Goal: Information Seeking & Learning: Learn about a topic

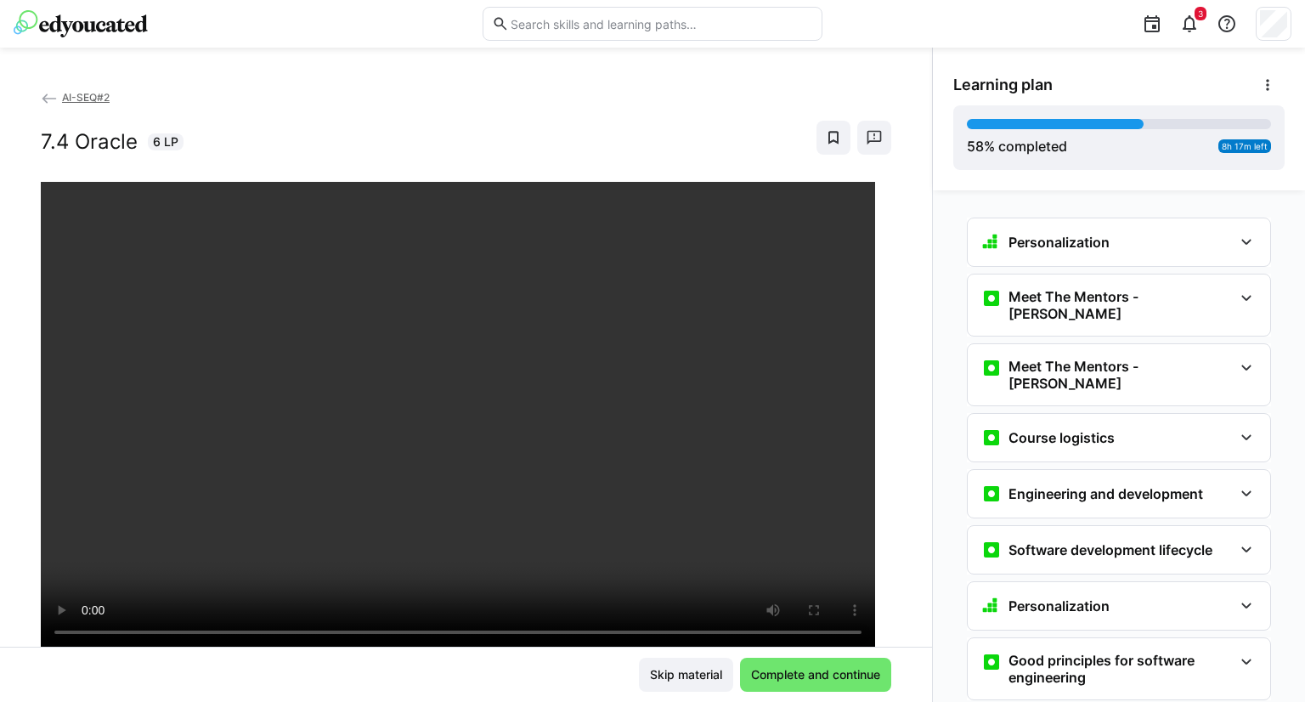
scroll to position [3507, 0]
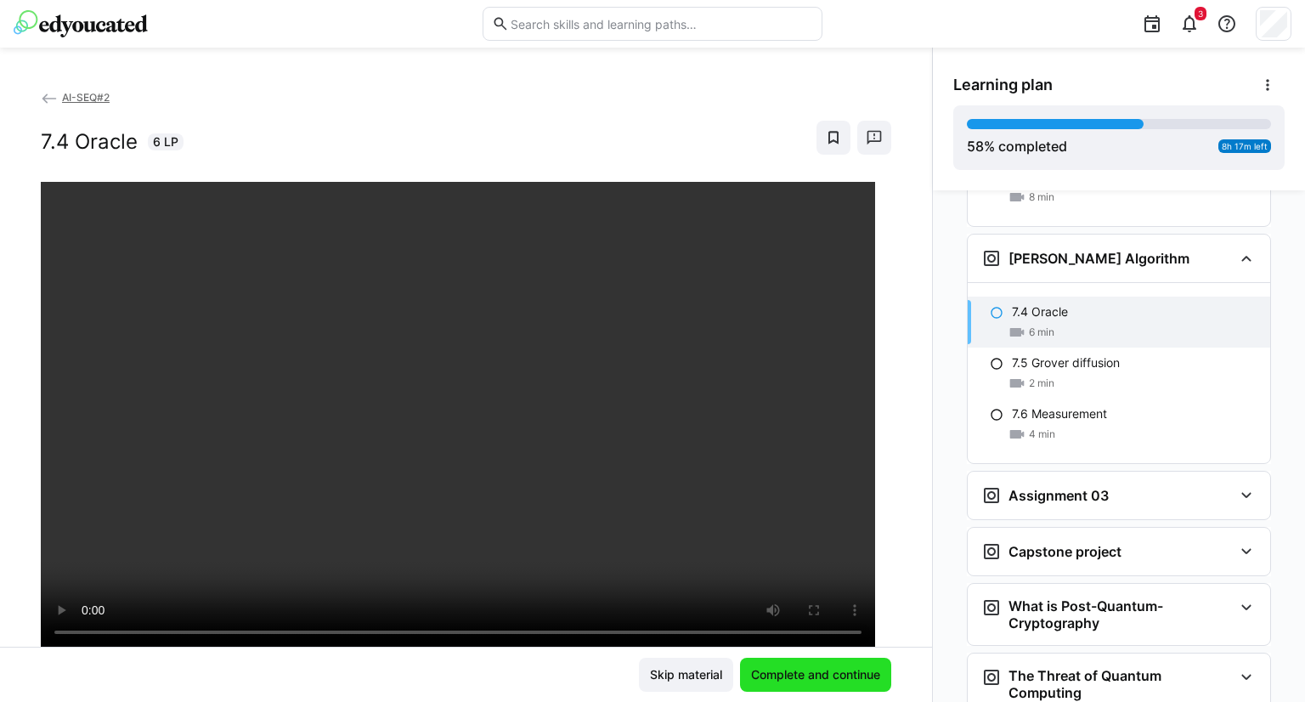
click at [826, 679] on span "Complete and continue" at bounding box center [815, 674] width 134 height 17
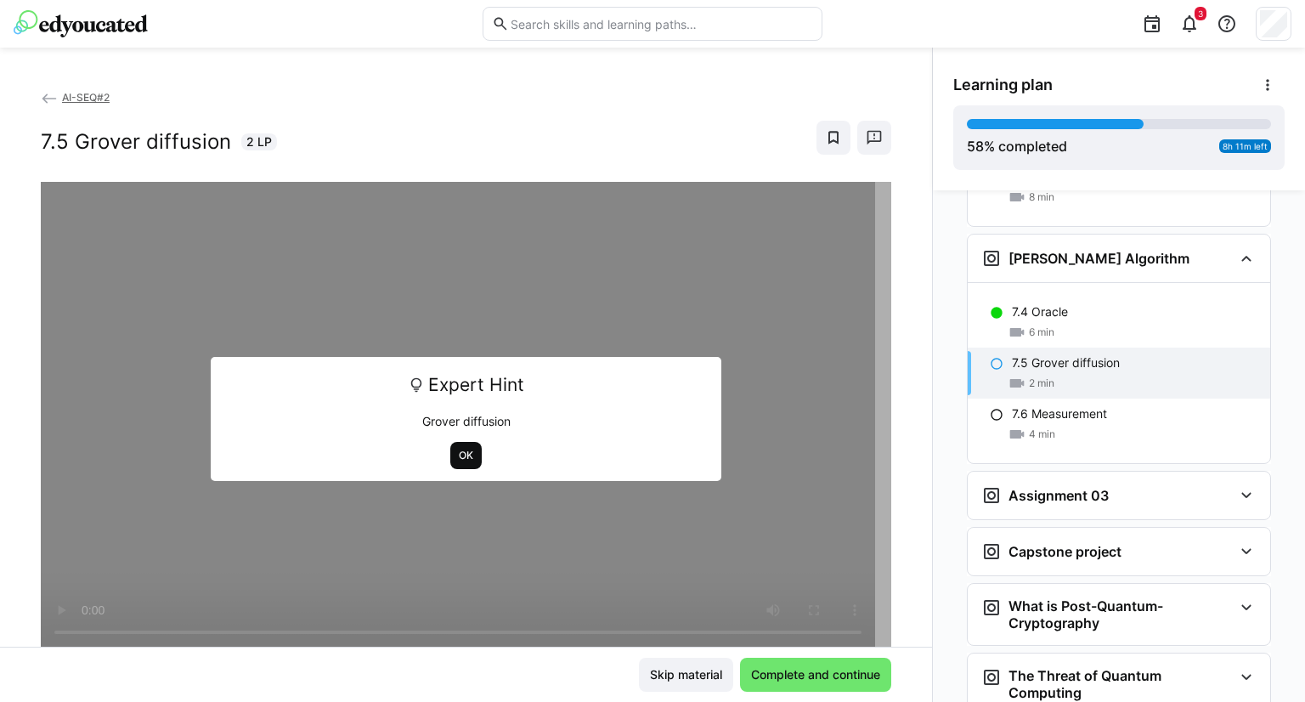
click at [464, 456] on span "OK" at bounding box center [466, 456] width 18 height 14
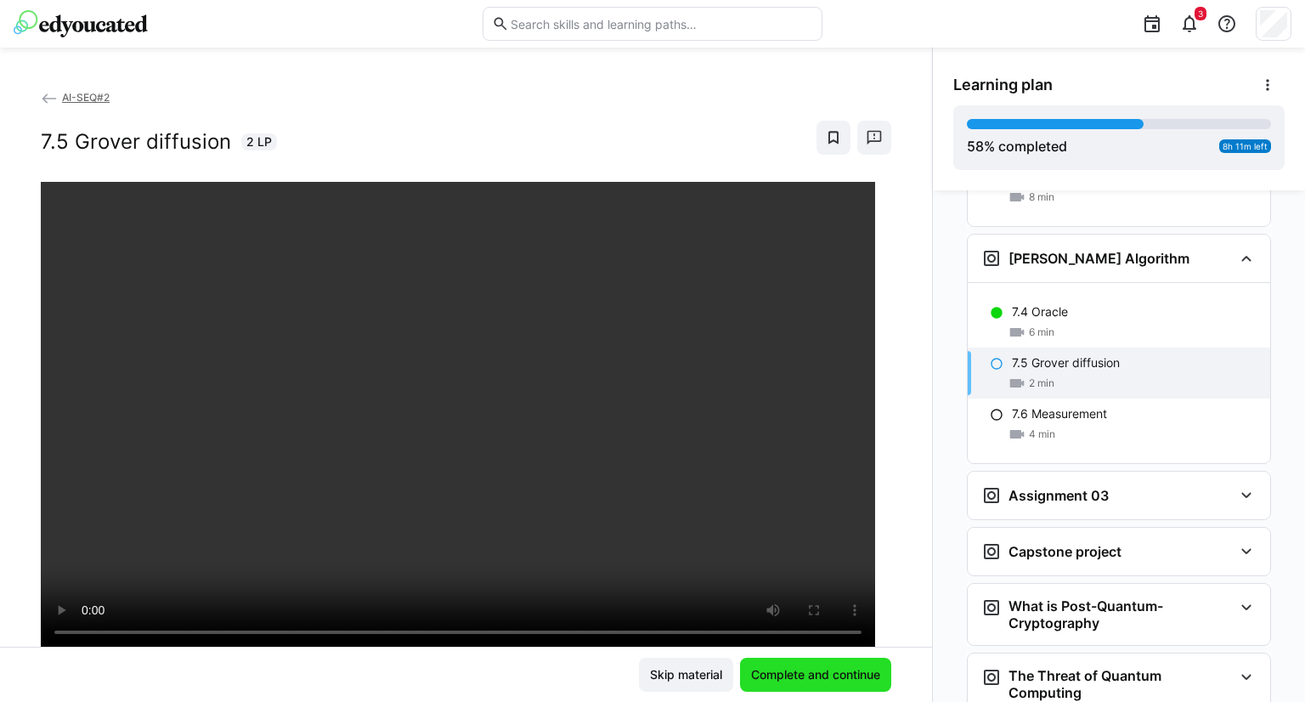
click at [820, 683] on span "Complete and continue" at bounding box center [815, 674] width 151 height 34
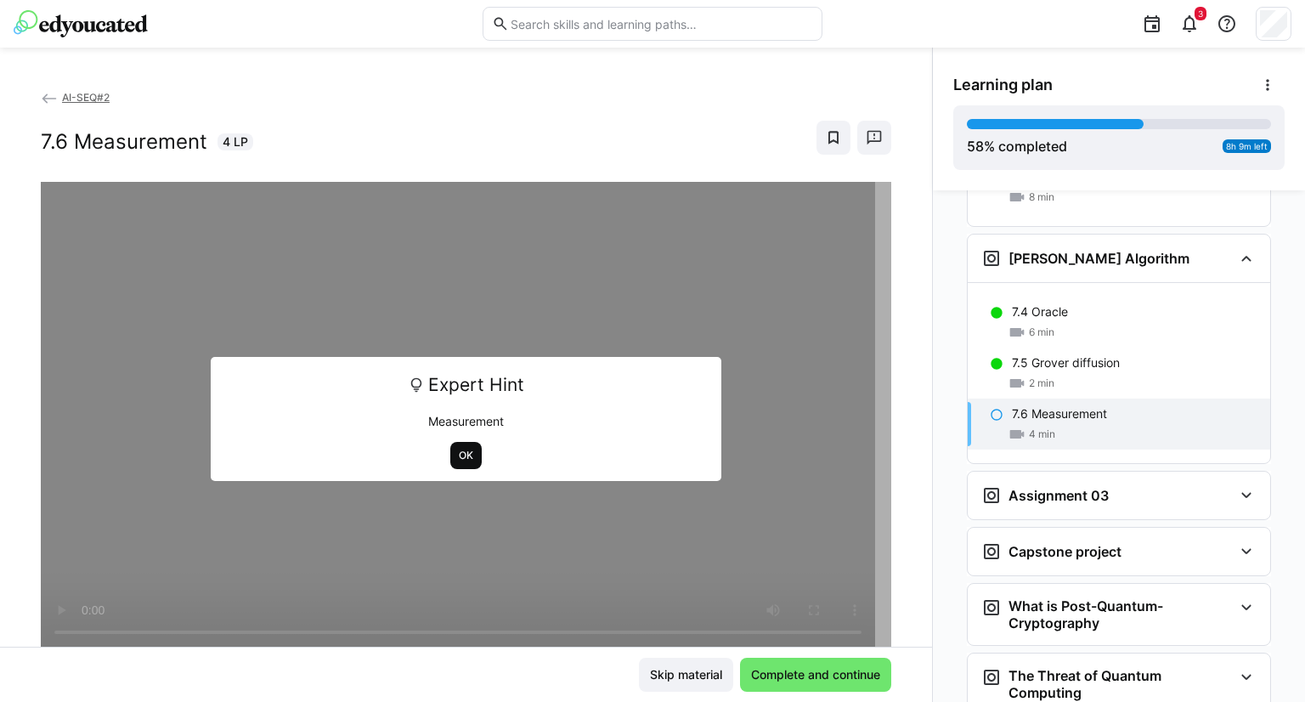
click at [465, 451] on span "OK" at bounding box center [466, 456] width 18 height 14
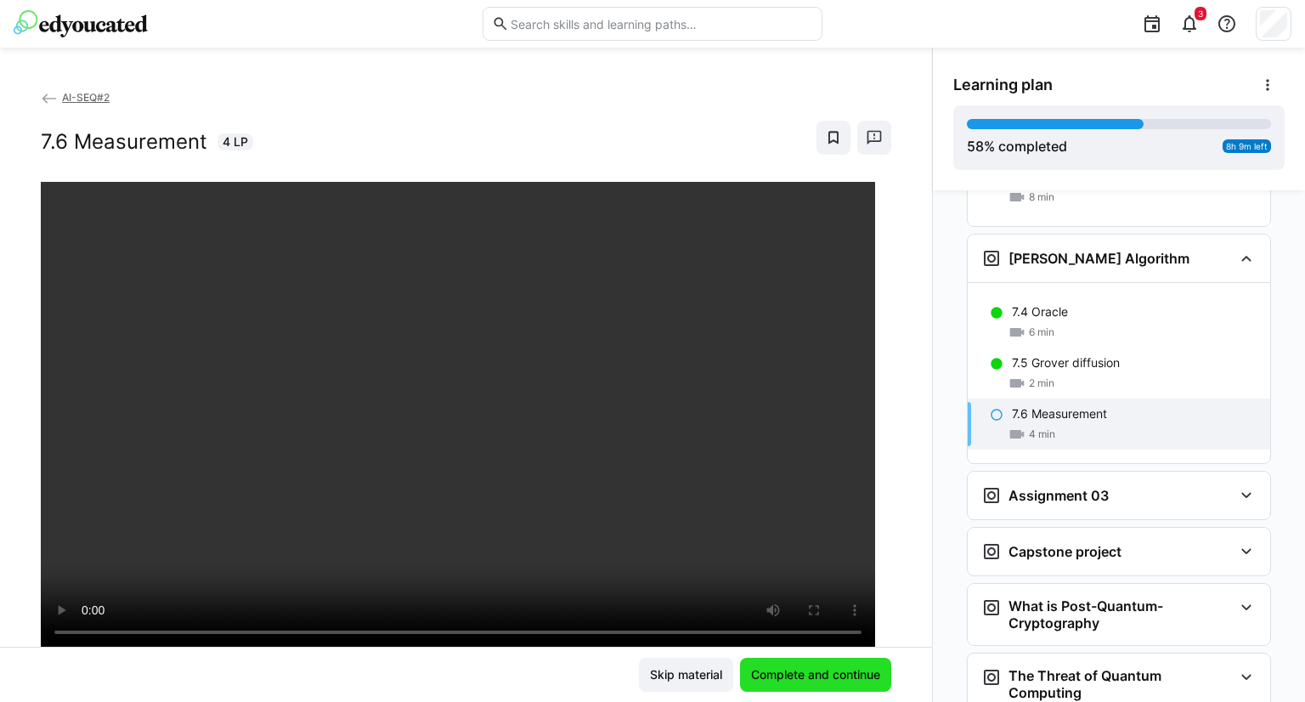
click at [821, 674] on span "Complete and continue" at bounding box center [815, 674] width 134 height 17
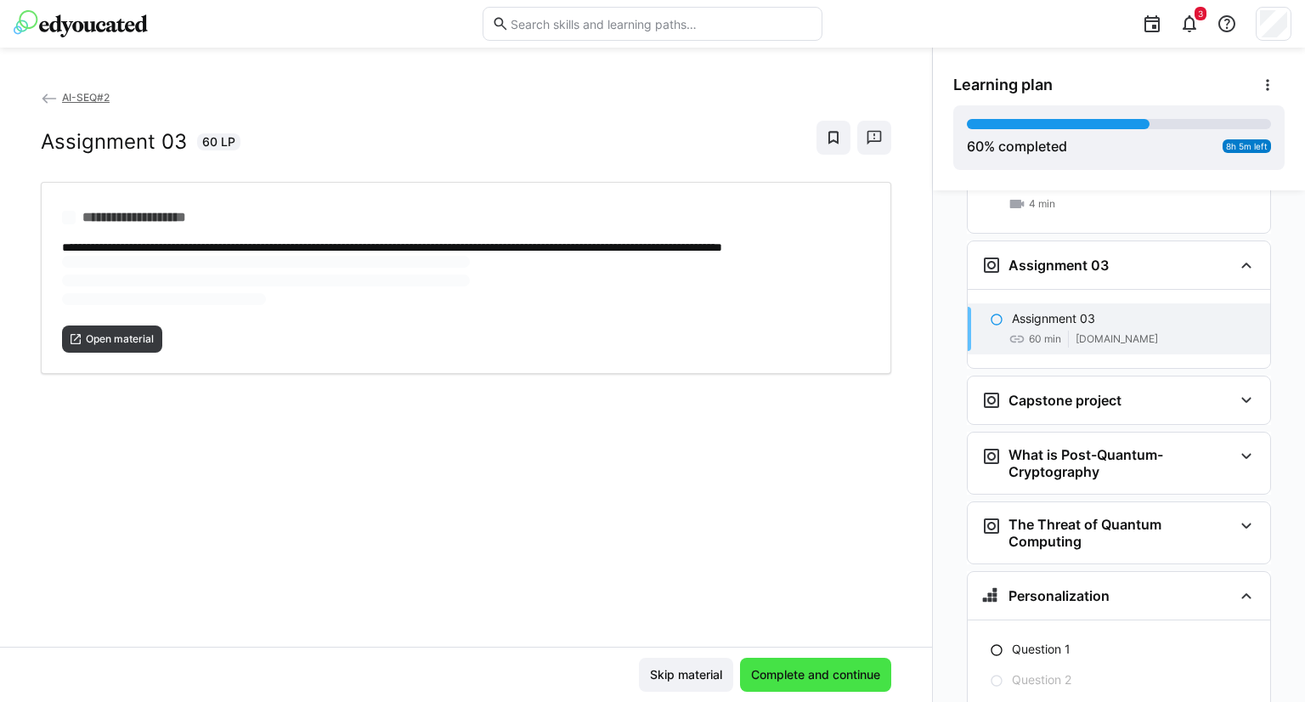
scroll to position [3744, 0]
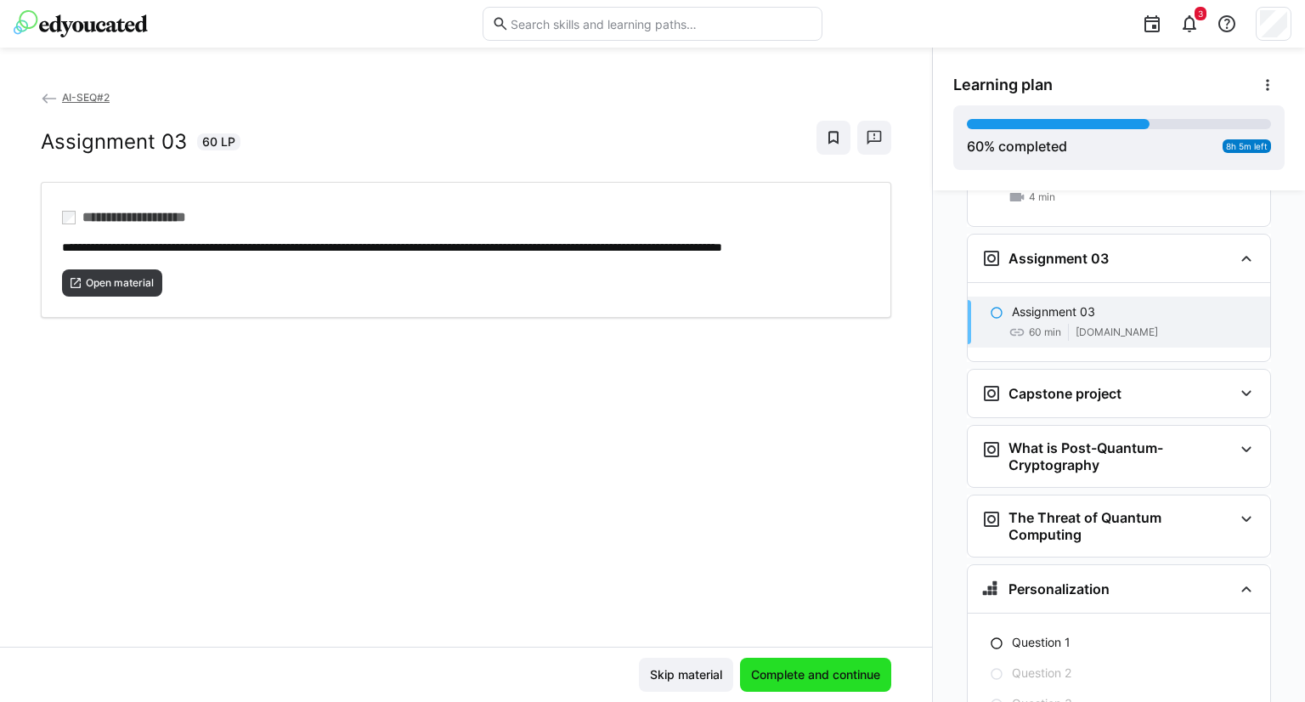
click at [783, 674] on span "Complete and continue" at bounding box center [815, 674] width 134 height 17
click at [121, 290] on span "Open material" at bounding box center [119, 283] width 71 height 14
click at [772, 667] on span "Complete and continue" at bounding box center [815, 674] width 134 height 17
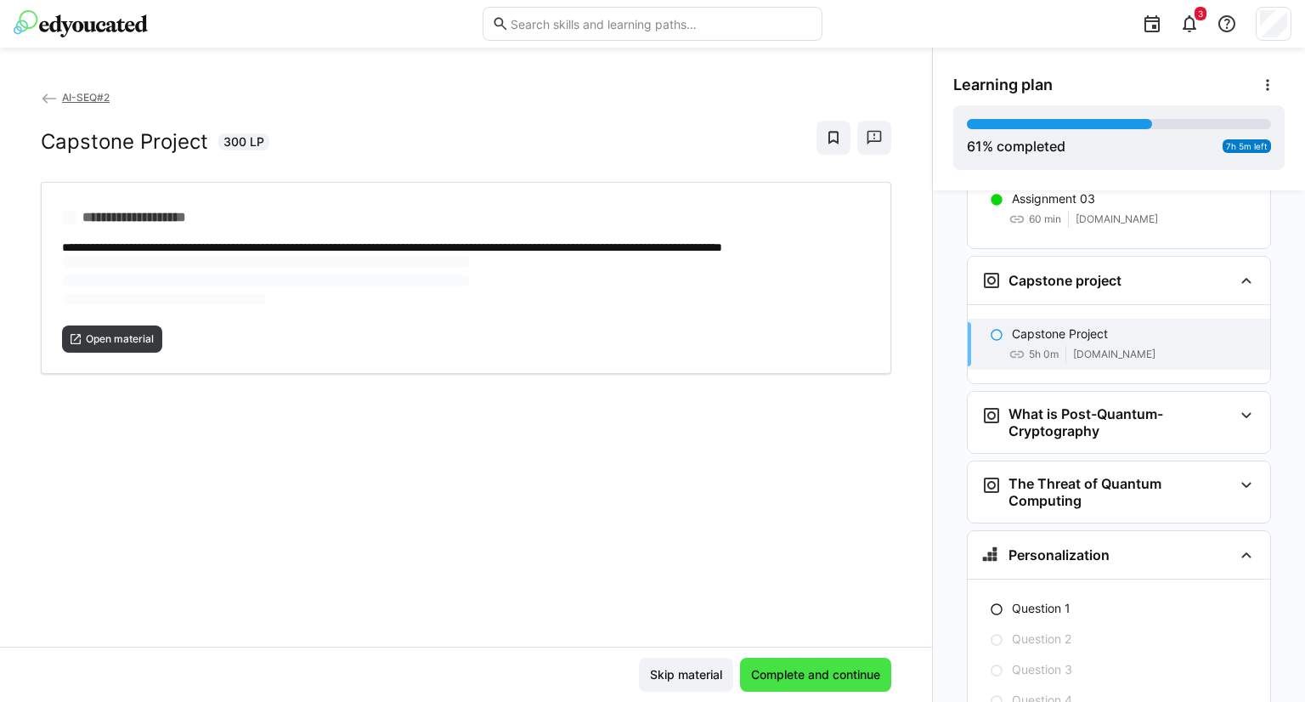
scroll to position [3875, 0]
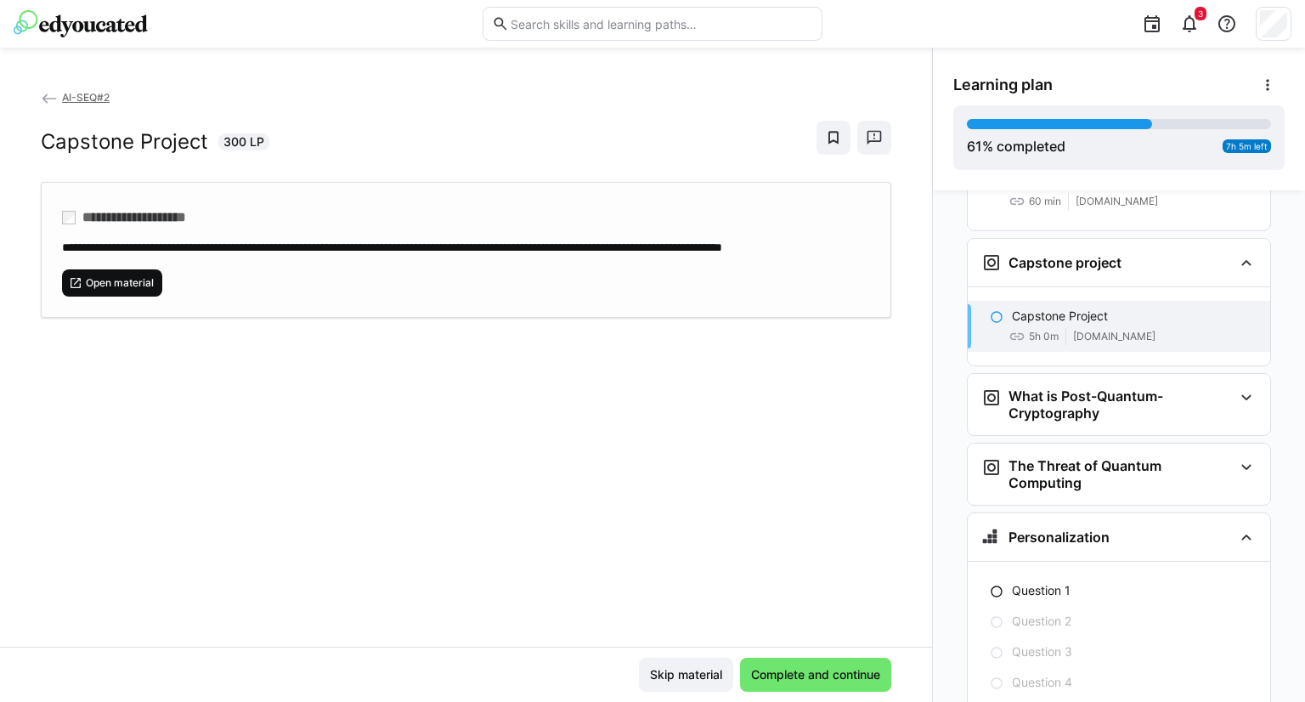
click at [125, 290] on span "Open material" at bounding box center [119, 283] width 71 height 14
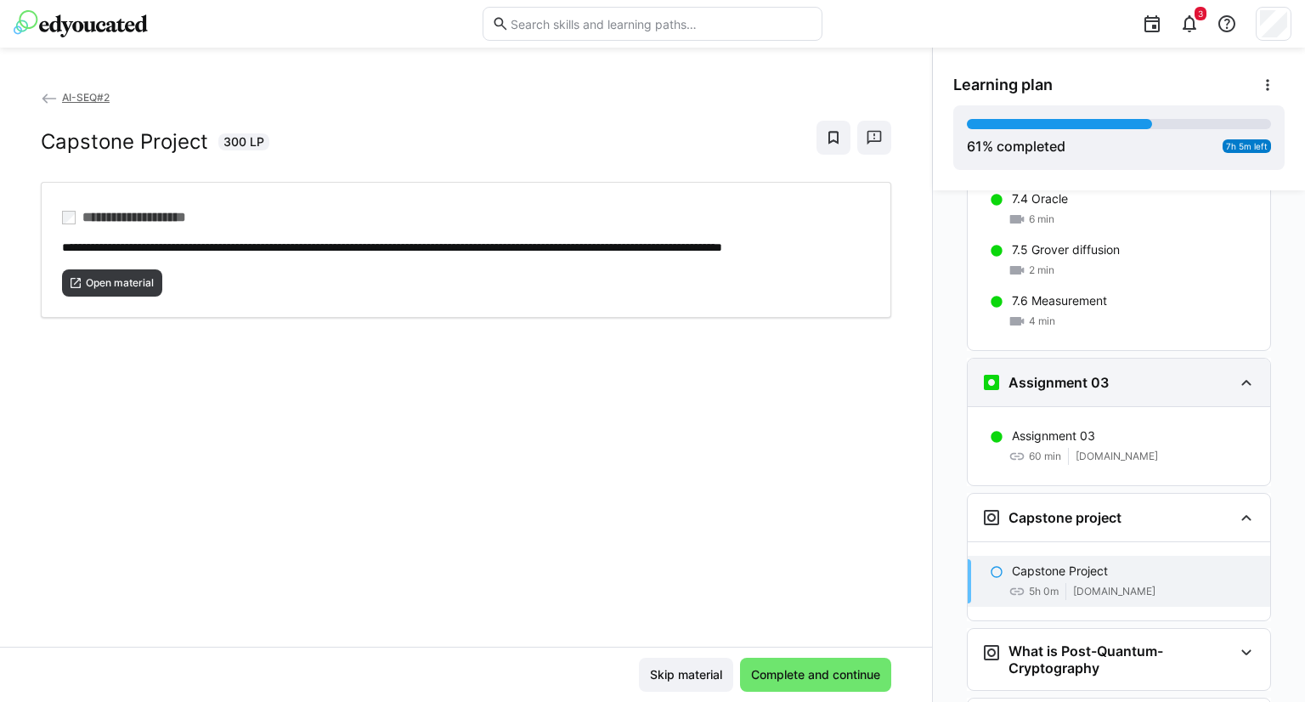
scroll to position [3535, 0]
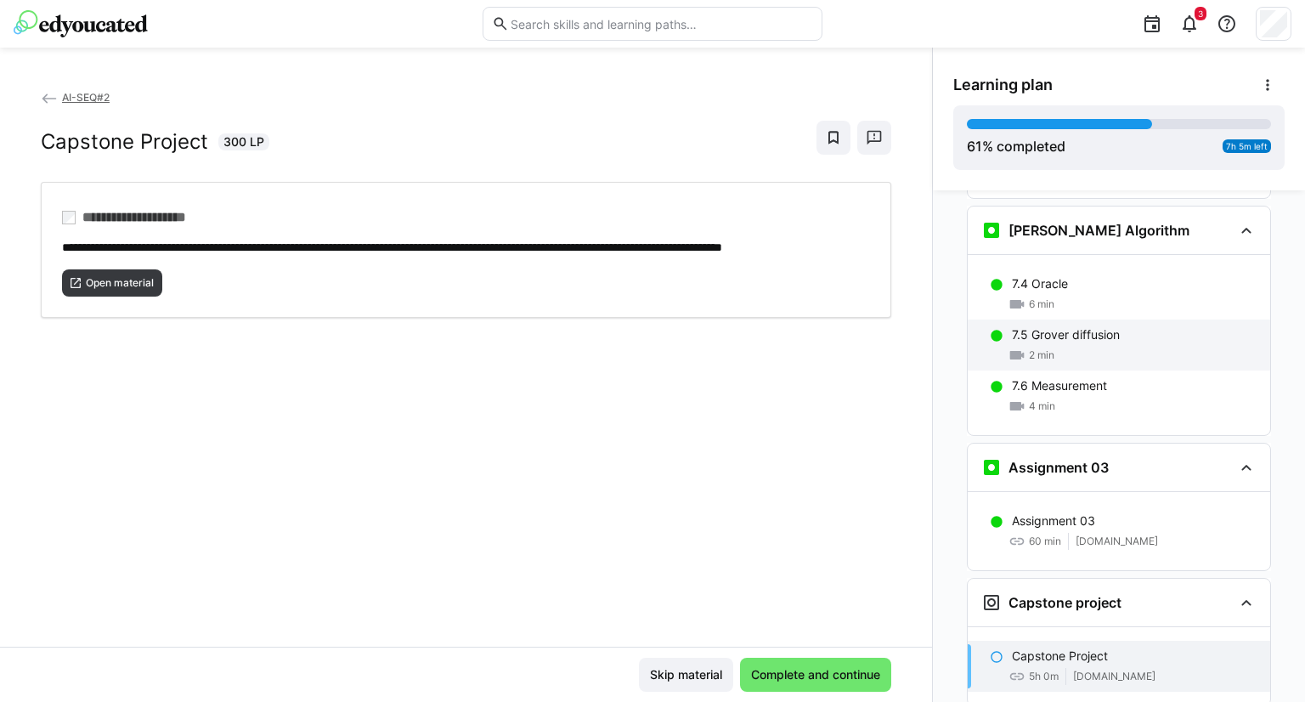
click at [1074, 326] on p "7.5 Grover diffusion" at bounding box center [1066, 334] width 108 height 17
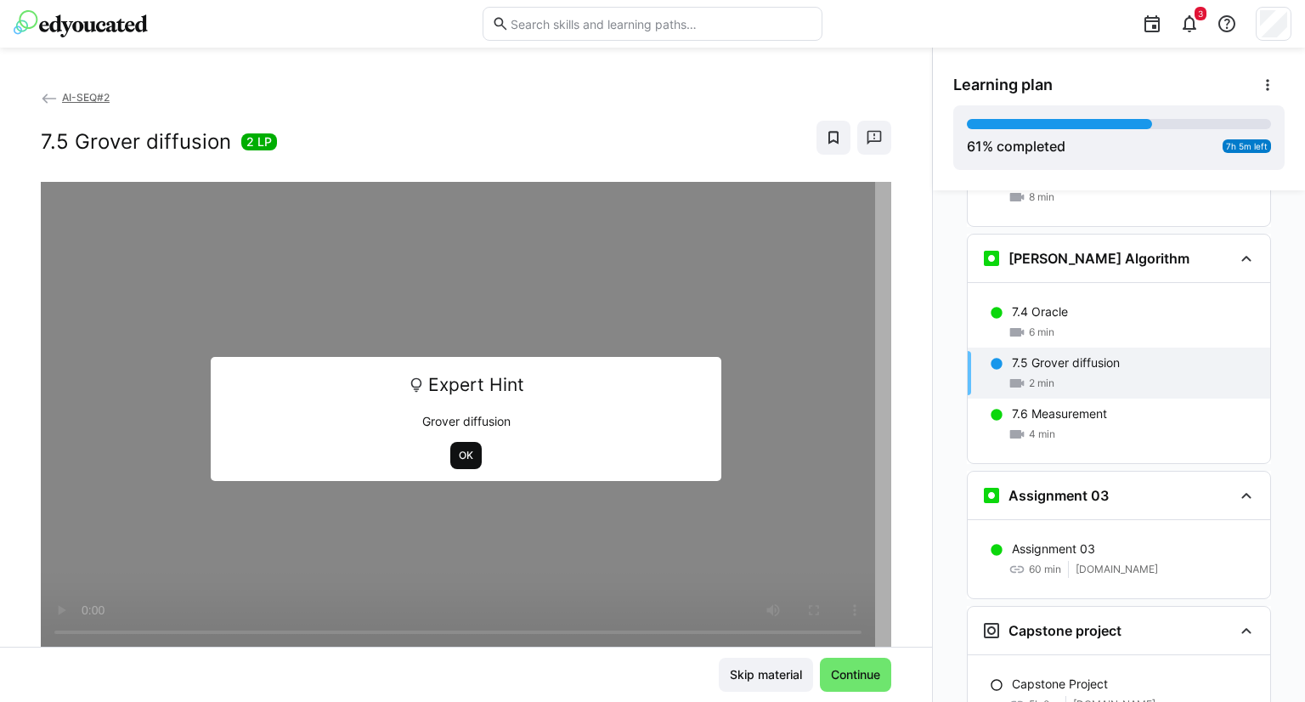
click at [462, 454] on span "OK" at bounding box center [466, 456] width 18 height 14
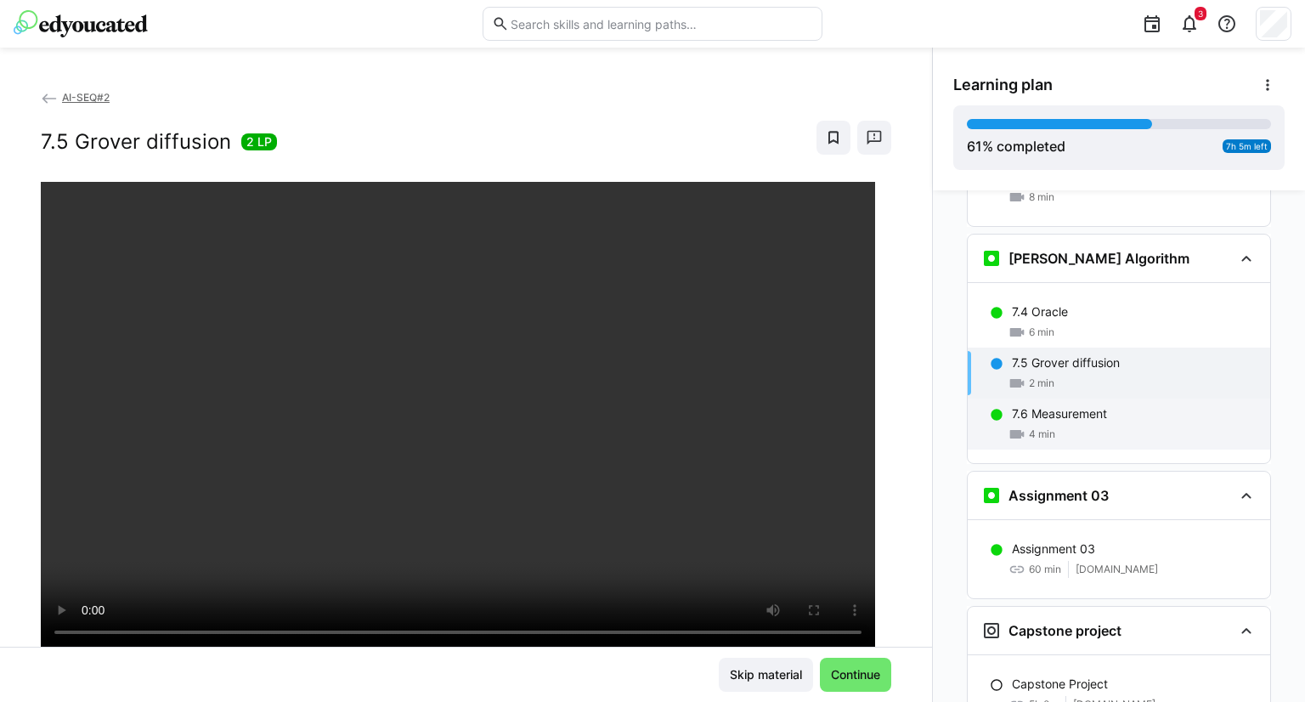
click at [1114, 405] on div "7.6 Measurement" at bounding box center [1134, 413] width 245 height 17
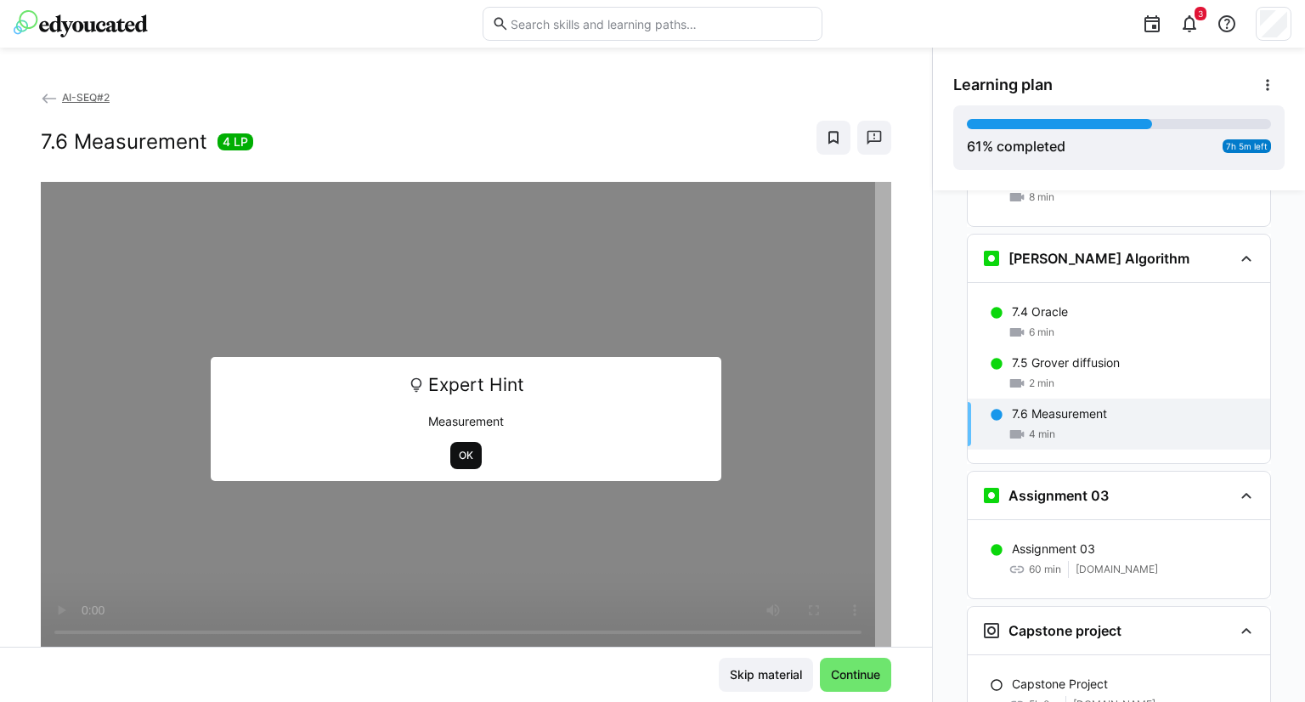
click at [463, 461] on span "OK" at bounding box center [466, 456] width 18 height 14
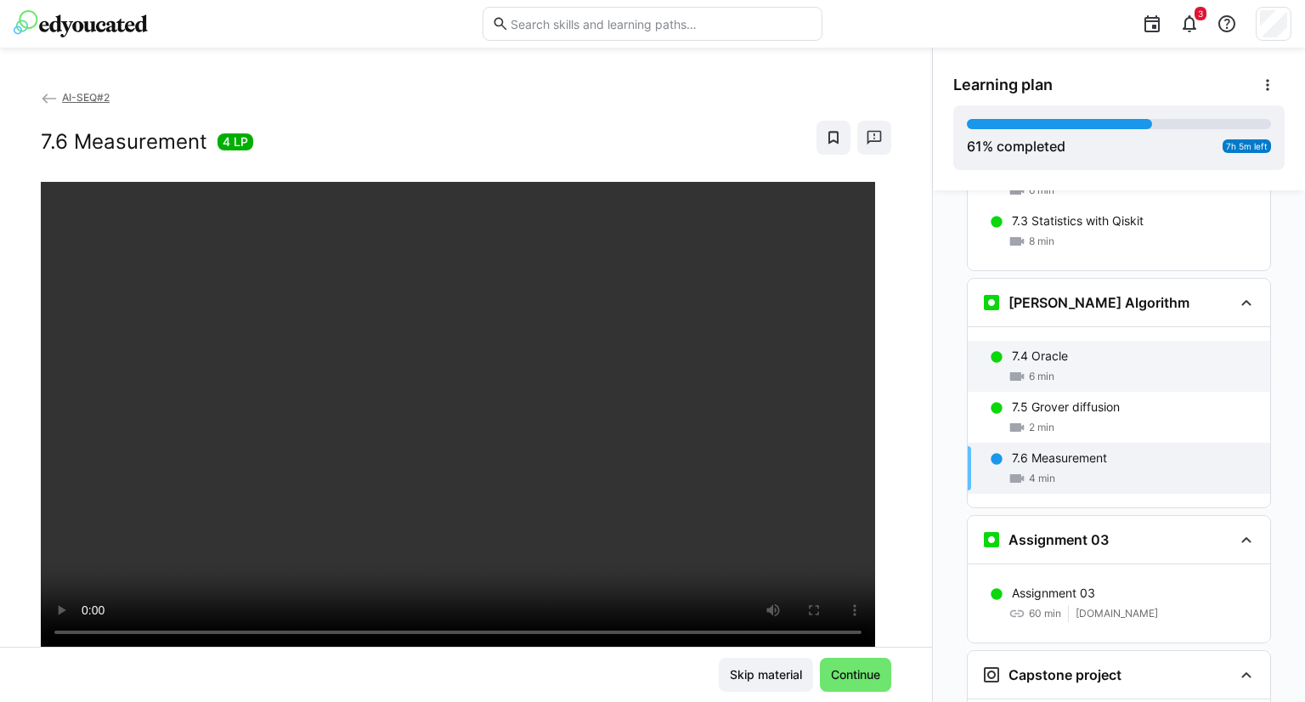
scroll to position [3422, 0]
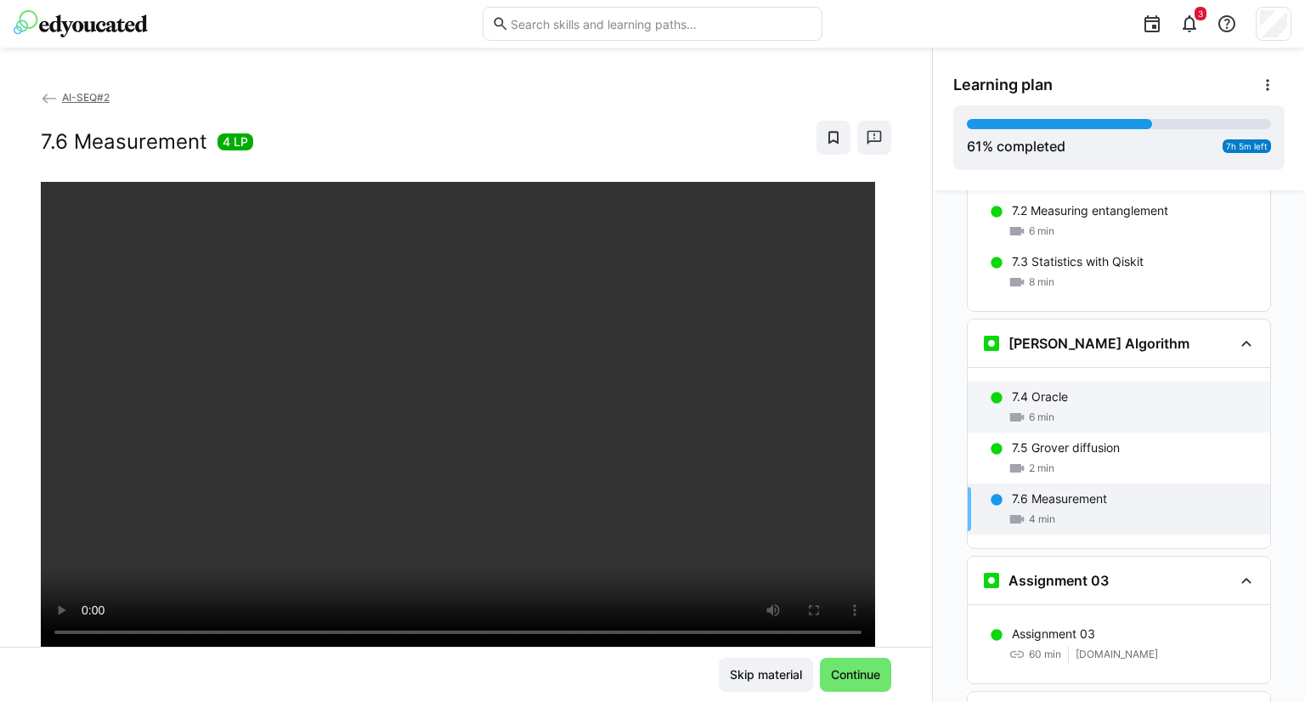
click at [1077, 388] on div "7.4 Oracle" at bounding box center [1134, 396] width 245 height 17
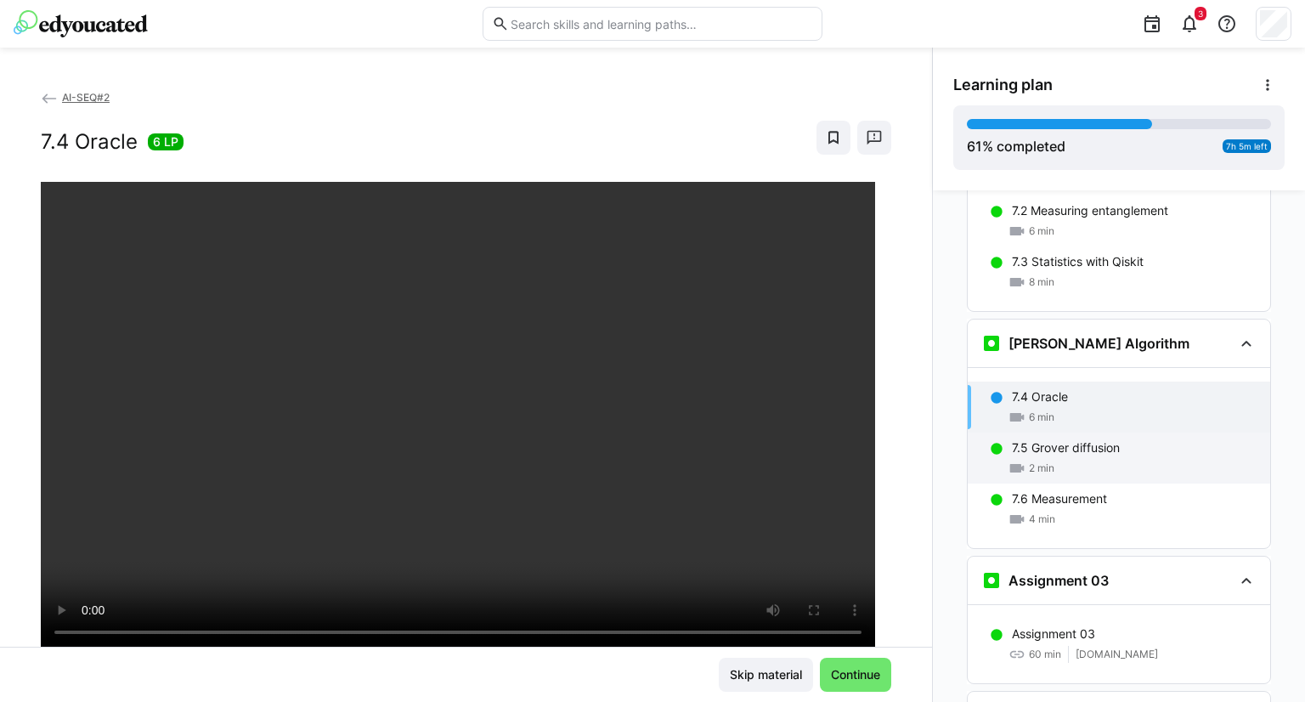
click at [1065, 439] on p "7.5 Grover diffusion" at bounding box center [1066, 447] width 108 height 17
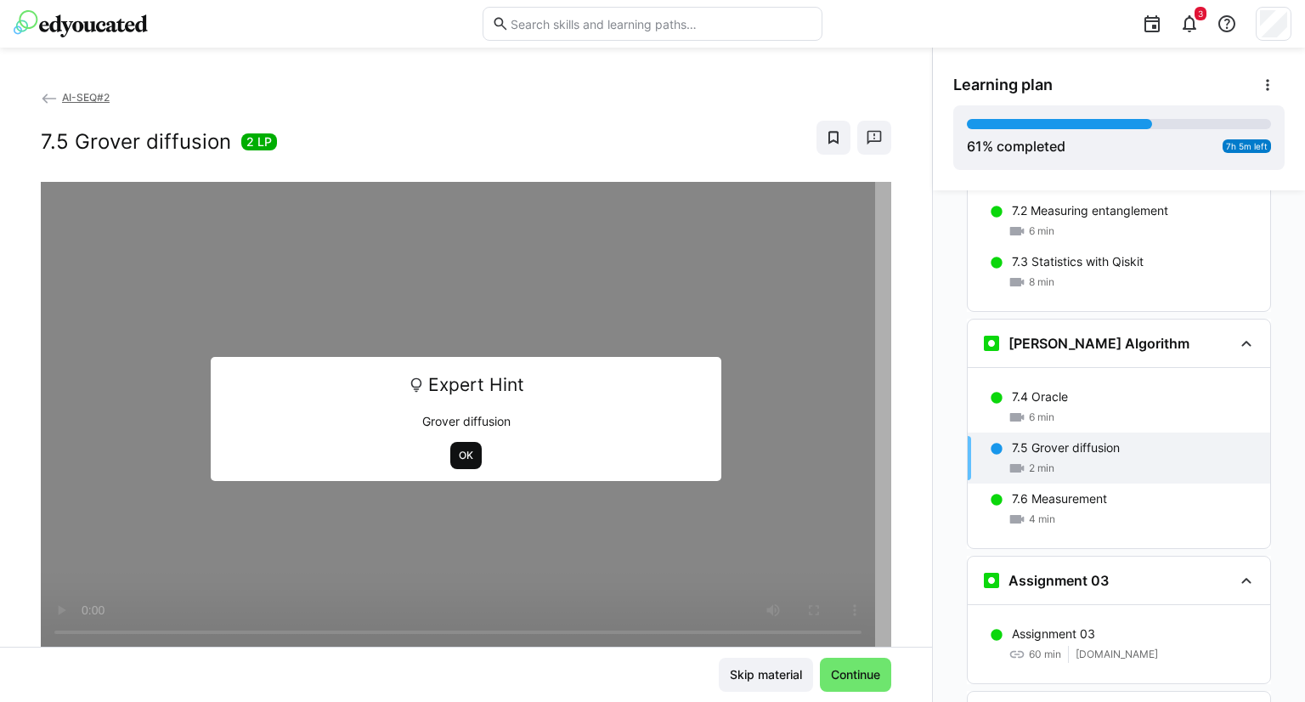
click at [462, 459] on span "OK" at bounding box center [466, 456] width 18 height 14
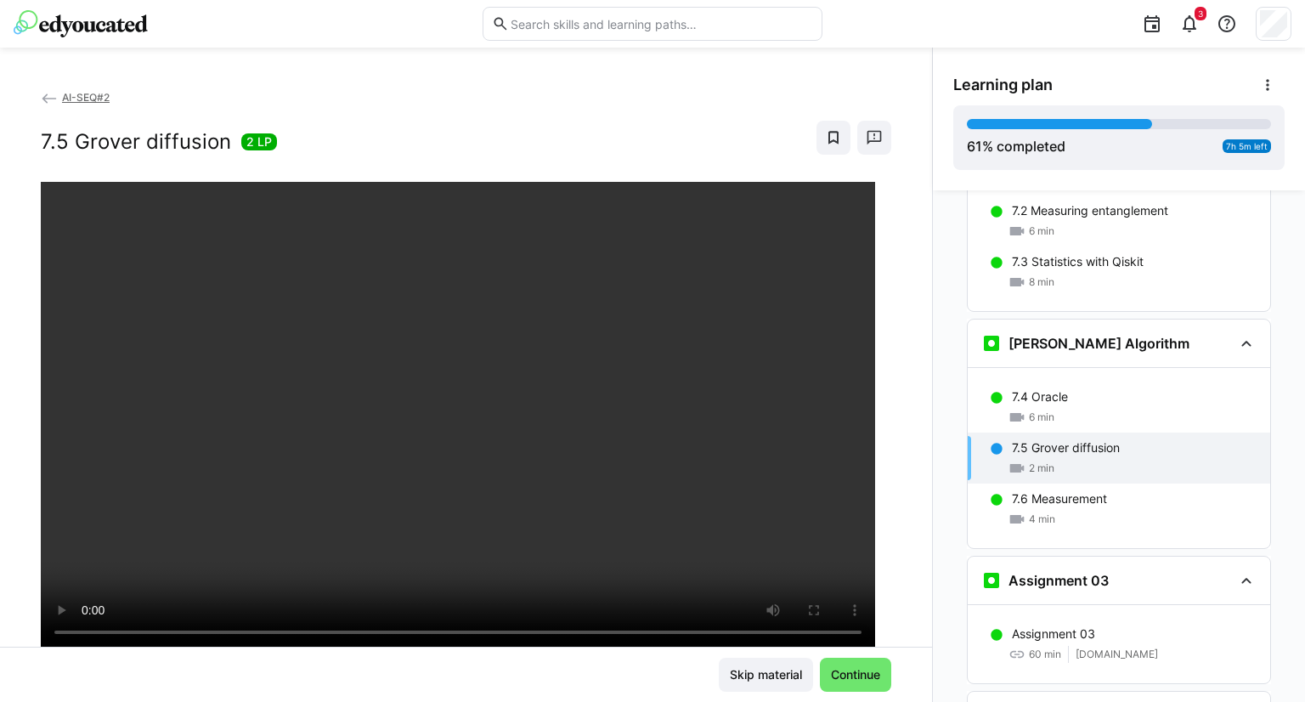
scroll to position [85, 0]
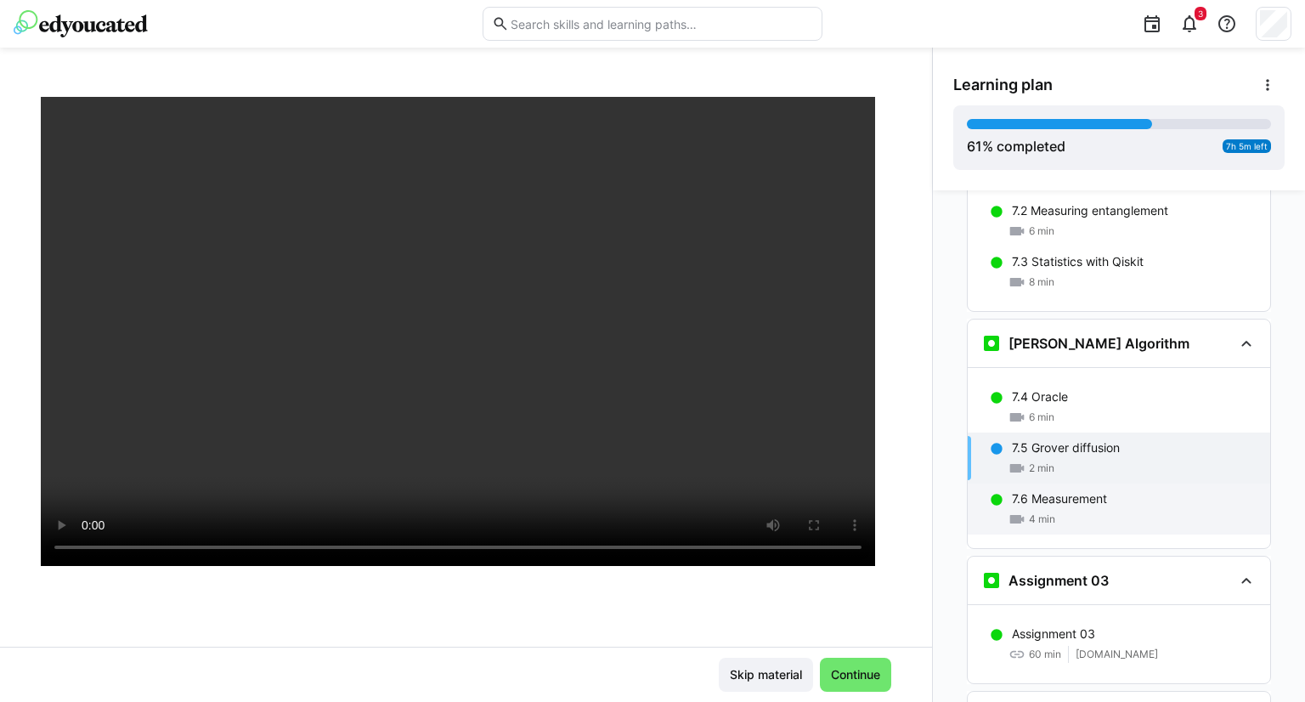
click at [1106, 511] on div "4 min" at bounding box center [1134, 519] width 245 height 17
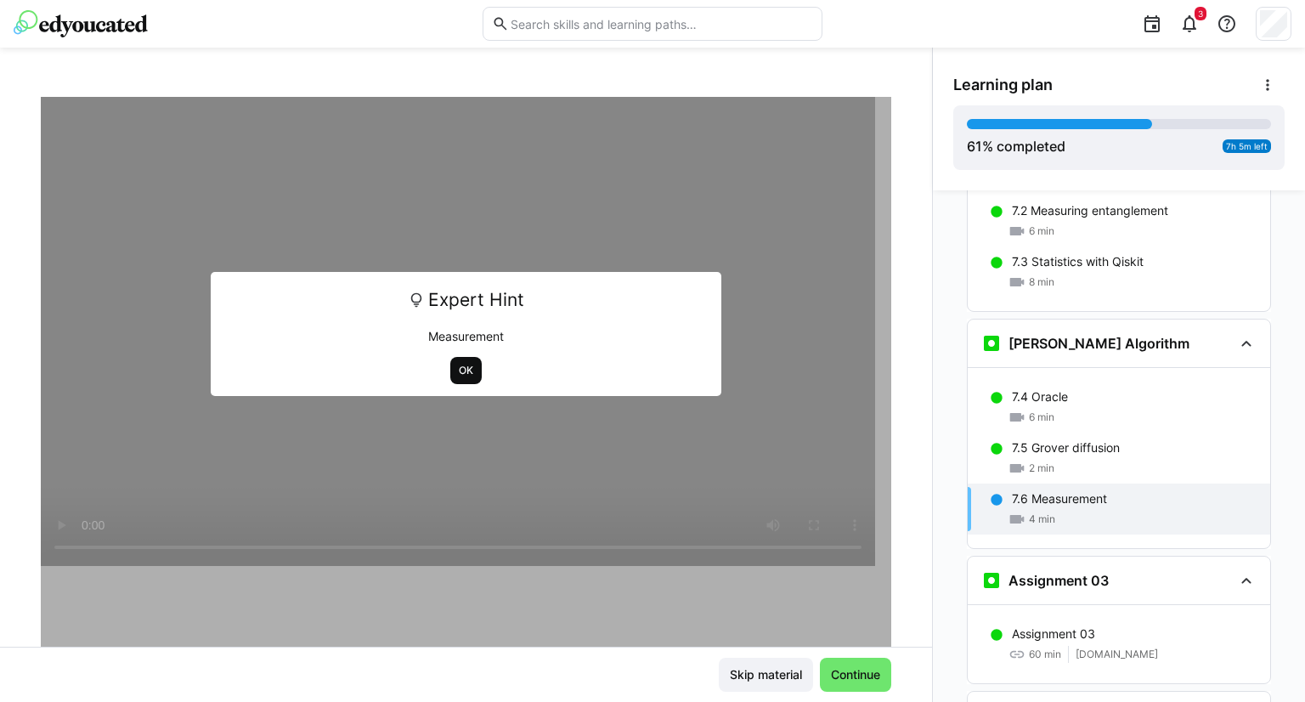
click at [451, 358] on span "OK" at bounding box center [465, 370] width 31 height 27
